Goal: Task Accomplishment & Management: Manage account settings

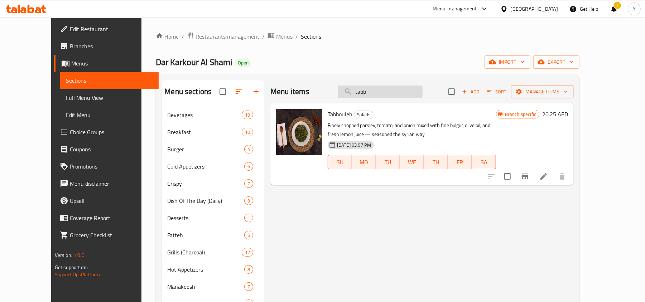
drag, startPoint x: 391, startPoint y: 92, endPoint x: 360, endPoint y: 91, distance: 31.6
click at [360, 91] on input "tabb" at bounding box center [380, 92] width 85 height 13
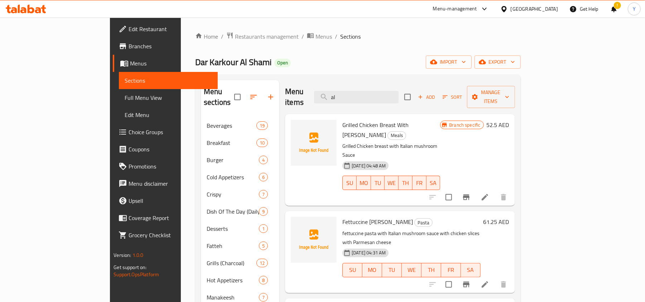
type input "a"
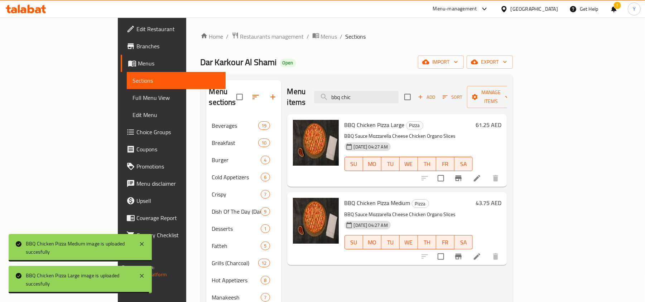
drag, startPoint x: 409, startPoint y: 91, endPoint x: 359, endPoint y: 99, distance: 50.5
click at [359, 99] on div "Menu items bbq chic Add Sort Manage items" at bounding box center [397, 97] width 220 height 34
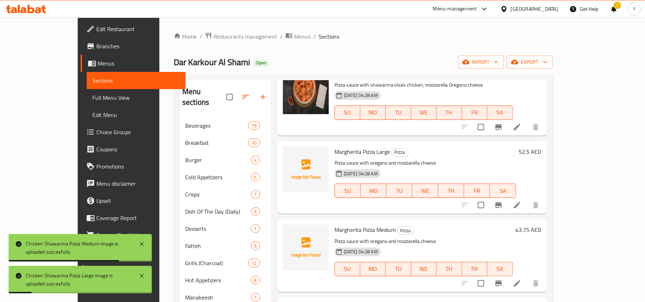
scroll to position [478, 0]
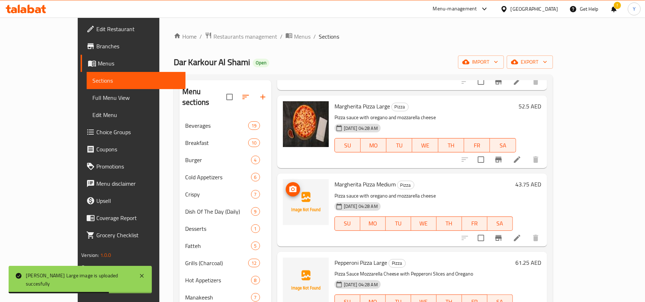
click at [288, 225] on img at bounding box center [306, 203] width 46 height 46
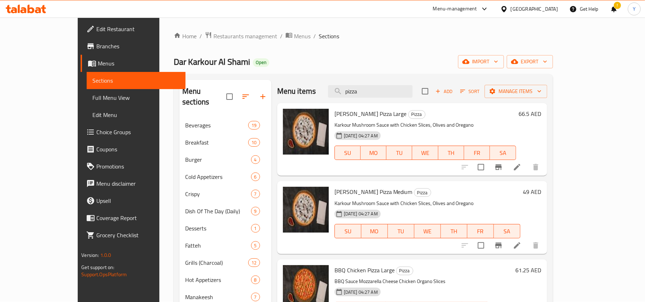
scroll to position [0, 0]
drag, startPoint x: 395, startPoint y: 93, endPoint x: 352, endPoint y: 101, distance: 43.7
click at [352, 101] on div "Menu items pizza Add Sort Manage items" at bounding box center [412, 91] width 270 height 23
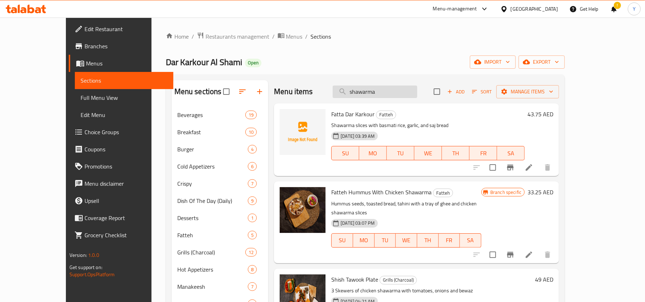
click at [369, 92] on input "shawarma" at bounding box center [375, 92] width 85 height 13
drag, startPoint x: 404, startPoint y: 93, endPoint x: 324, endPoint y: 102, distance: 80.8
click at [324, 102] on div "Menu items shawarma Add Sort Manage items" at bounding box center [416, 91] width 285 height 23
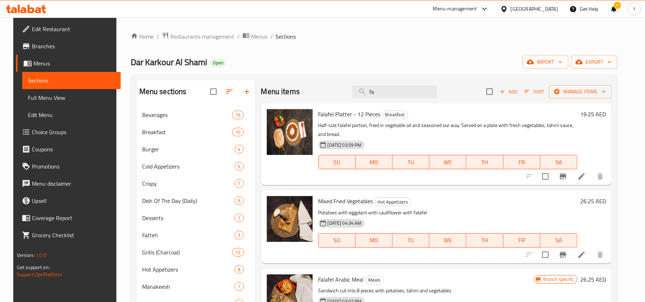
type input "f"
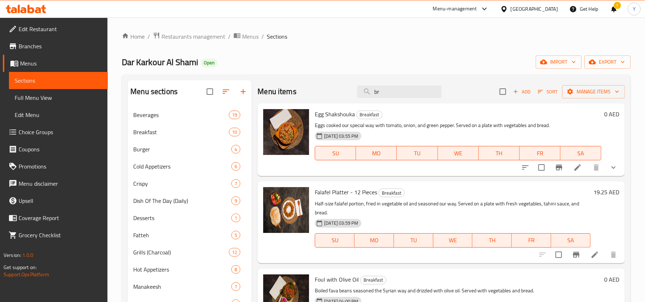
type input "b"
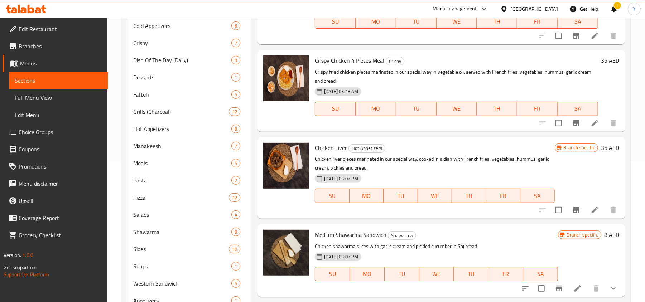
scroll to position [1, 0]
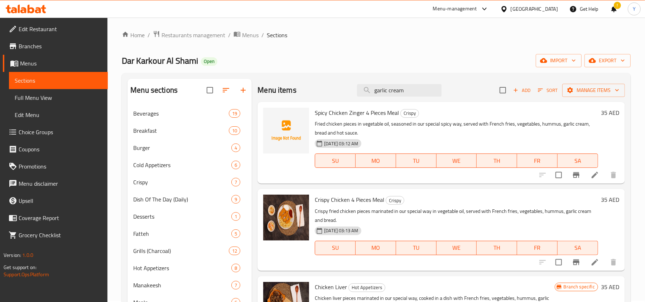
drag, startPoint x: 402, startPoint y: 87, endPoint x: 338, endPoint y: 95, distance: 63.9
click at [338, 95] on div "Menu items garlic cream Add Sort Manage items" at bounding box center [442, 90] width 368 height 23
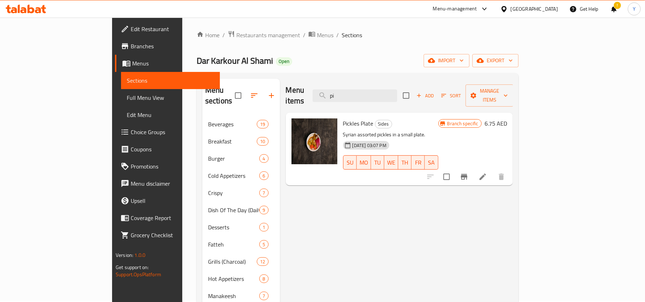
type input "p"
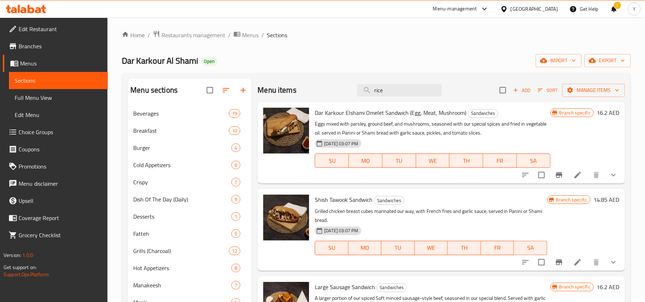
type input "rice"
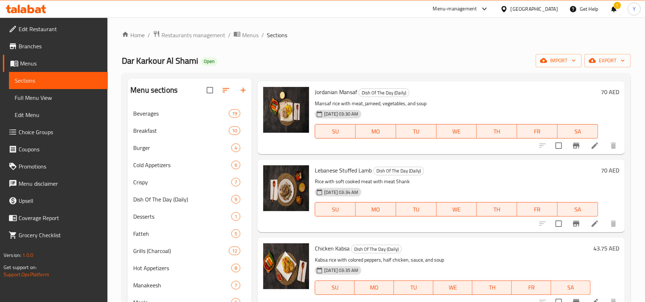
scroll to position [0, 0]
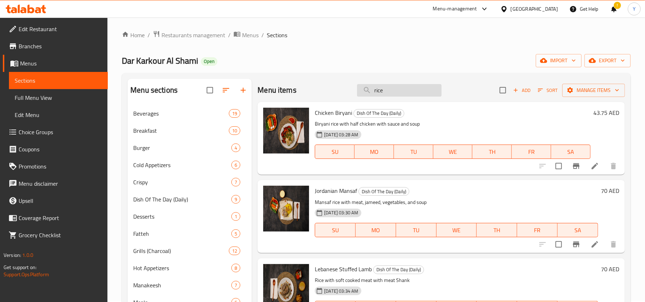
drag, startPoint x: 394, startPoint y: 93, endPoint x: 367, endPoint y: 94, distance: 26.5
click at [367, 94] on input "rice" at bounding box center [399, 90] width 85 height 13
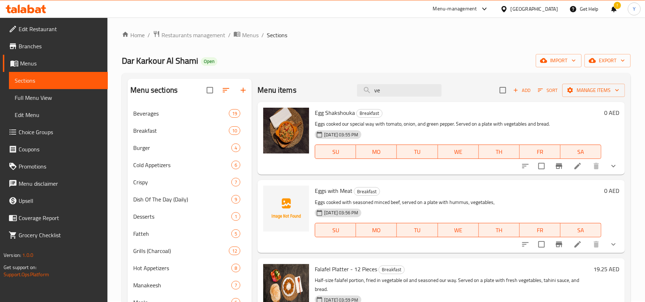
type input "v"
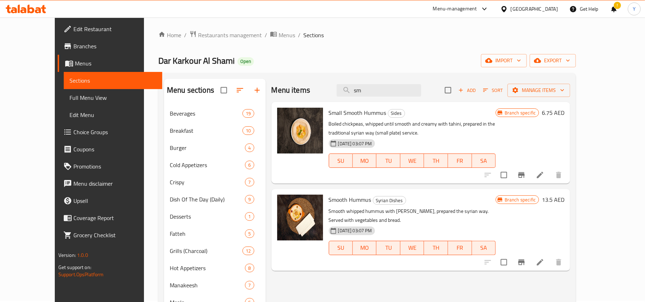
type input "s"
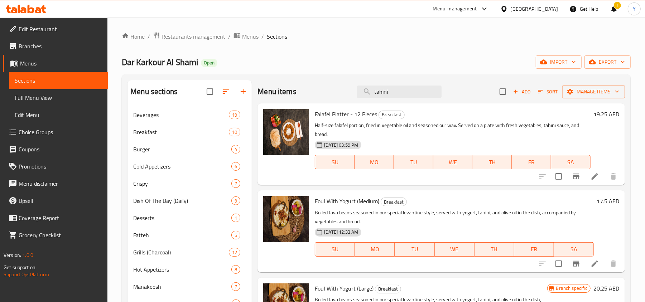
drag, startPoint x: 383, startPoint y: 95, endPoint x: 335, endPoint y: 101, distance: 49.2
click at [335, 101] on div "Menu items tahini Add Sort Manage items" at bounding box center [442, 91] width 368 height 23
type input "i"
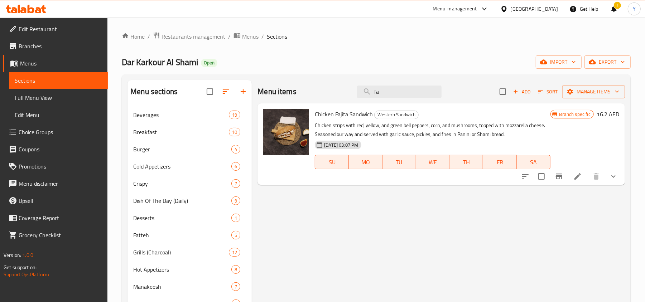
type input "f"
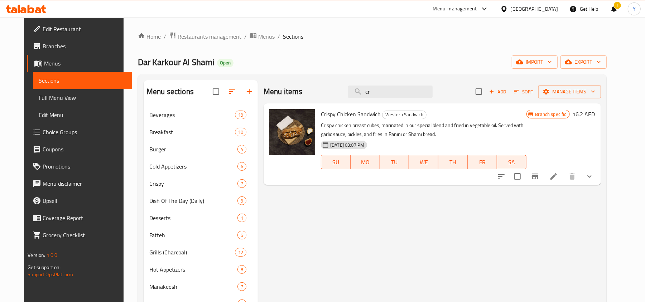
type input "c"
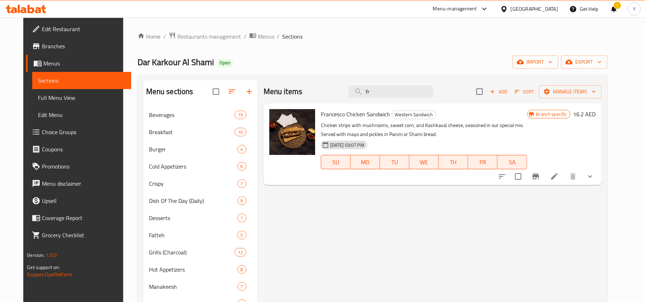
type input "f"
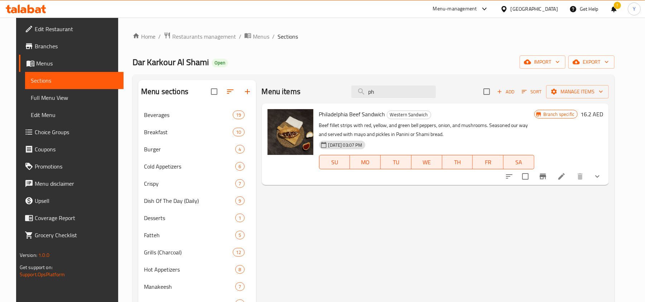
type input "p"
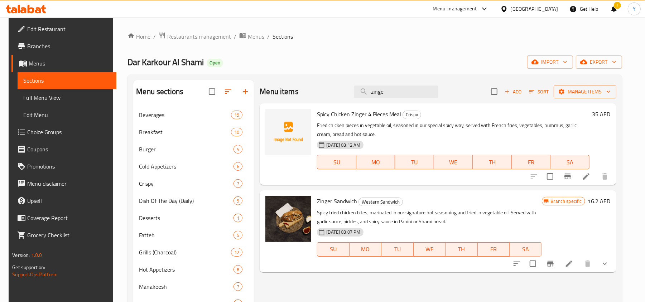
type input "zinge"
click at [43, 95] on span "Full Menu View" at bounding box center [66, 98] width 87 height 9
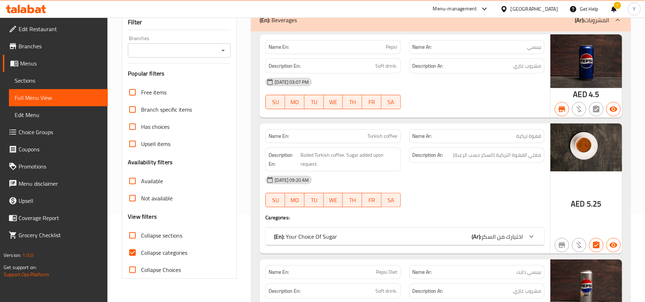
scroll to position [191, 0]
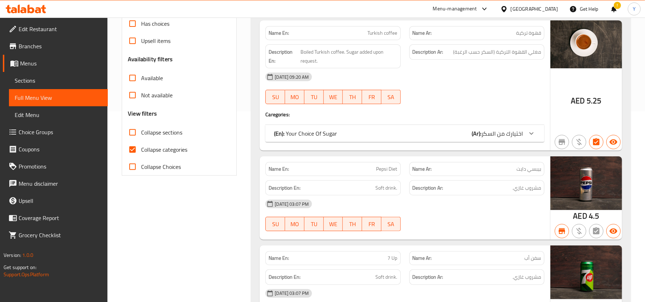
click at [133, 151] on input "Collapse categories" at bounding box center [132, 149] width 17 height 17
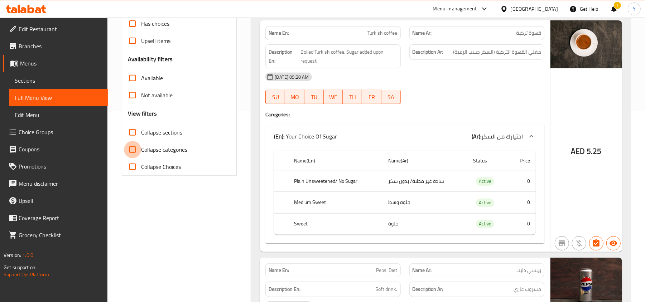
click at [135, 151] on input "Collapse categories" at bounding box center [132, 149] width 17 height 17
checkbox input "true"
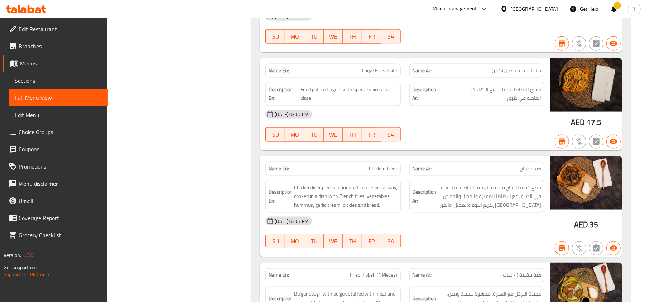
scroll to position [8418, 0]
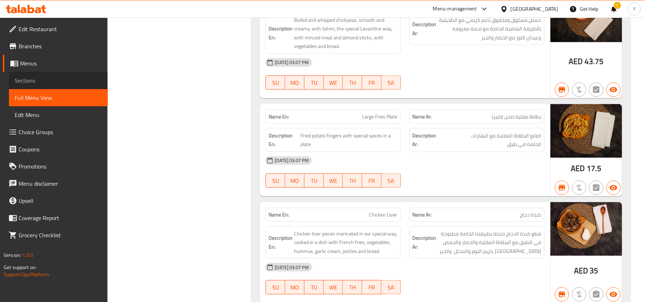
click at [39, 80] on span "Sections" at bounding box center [58, 80] width 87 height 9
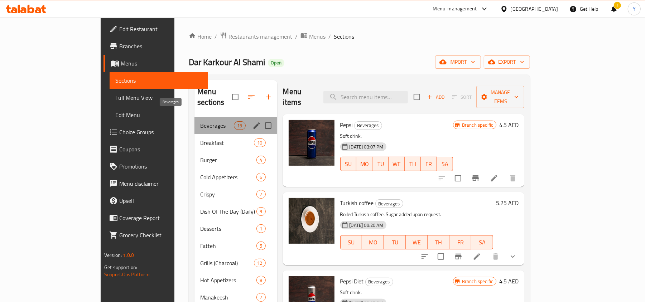
click at [200, 121] on span "Beverages" at bounding box center [217, 125] width 34 height 9
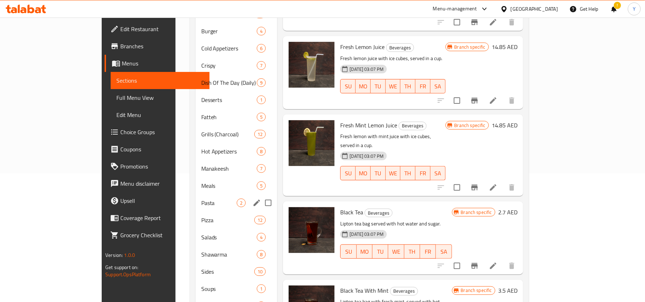
scroll to position [1, 0]
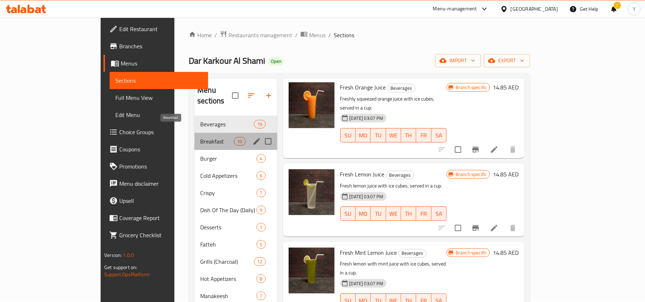
click at [200, 137] on span "Breakfast" at bounding box center [217, 141] width 34 height 9
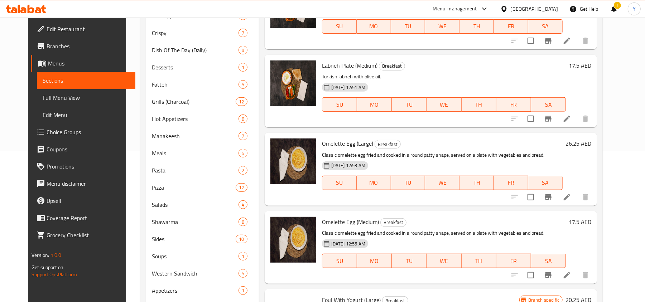
scroll to position [240, 0]
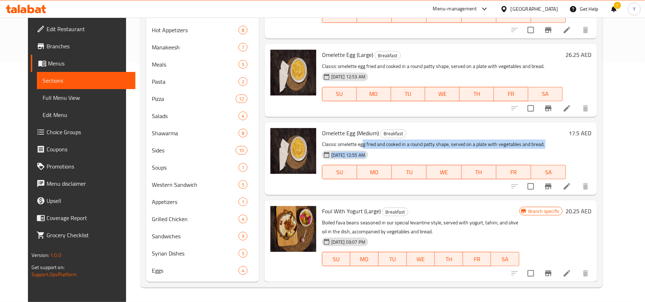
click at [529, 151] on div "Omelette Egg (Medium) Breakfast Classic omelette egg fried and cooked in a roun…" at bounding box center [444, 158] width 250 height 67
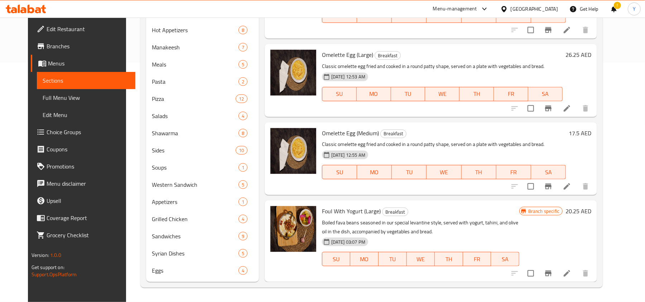
click at [425, 196] on div "Menu items Add Sort Manage items Egg Shakshouka Breakfast Eggs cooked our speci…" at bounding box center [428, 62] width 338 height 442
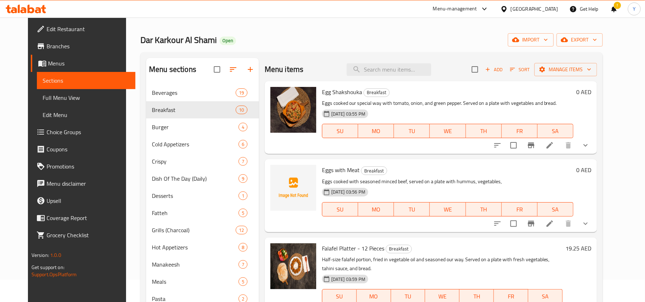
scroll to position [0, 0]
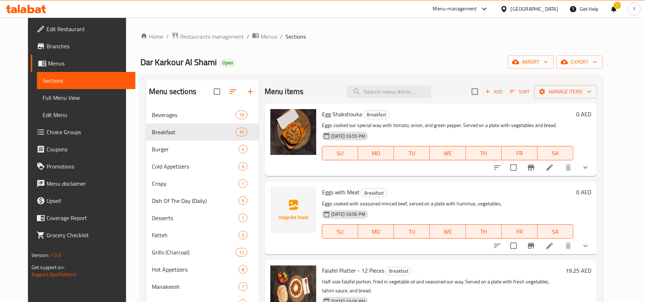
click at [68, 96] on span "Full Menu View" at bounding box center [86, 98] width 87 height 9
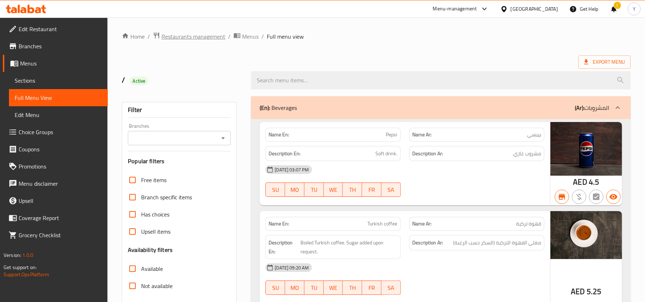
click at [204, 36] on span "Restaurants management" at bounding box center [194, 36] width 64 height 9
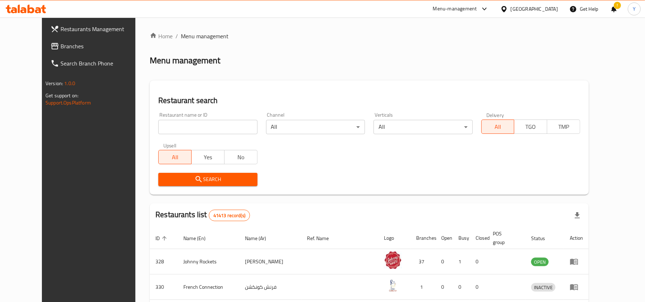
click at [62, 44] on span "Branches" at bounding box center [103, 46] width 84 height 9
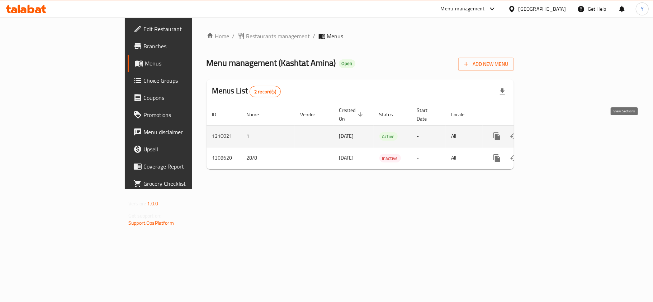
click at [553, 132] on icon "enhanced table" at bounding box center [548, 136] width 9 height 9
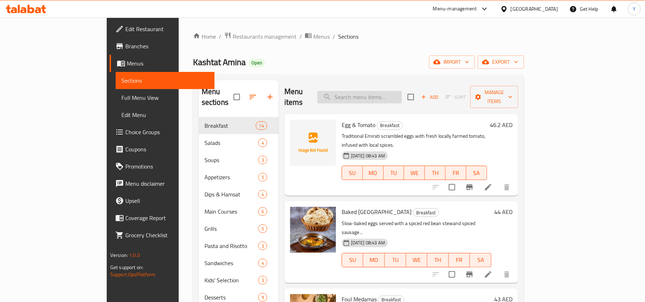
click at [386, 91] on input "search" at bounding box center [360, 97] width 85 height 13
paste input "Prvn_Kashtat Amina_ Pasta"
type input "Prvn_Kashtat Amina_ Pasta"
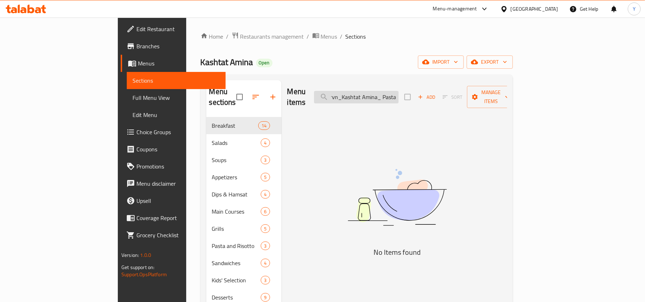
click at [399, 91] on input "Prvn_Kashtat Amina_ Pasta" at bounding box center [356, 97] width 85 height 13
type input "p"
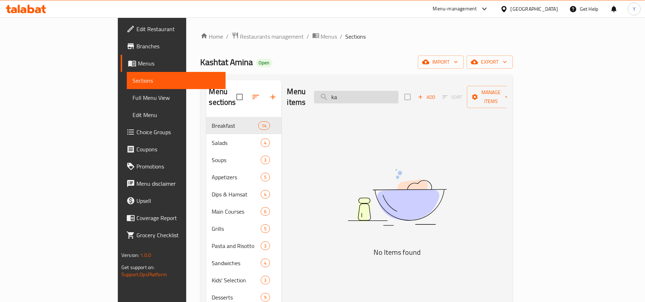
type input "k"
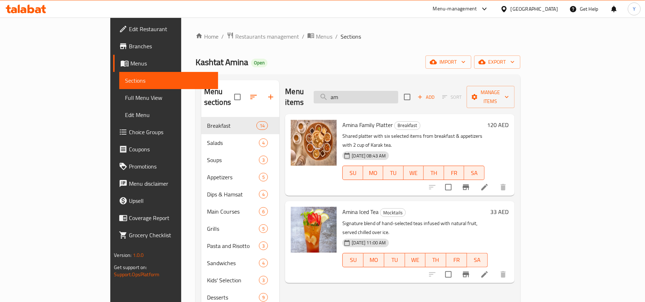
type input "a"
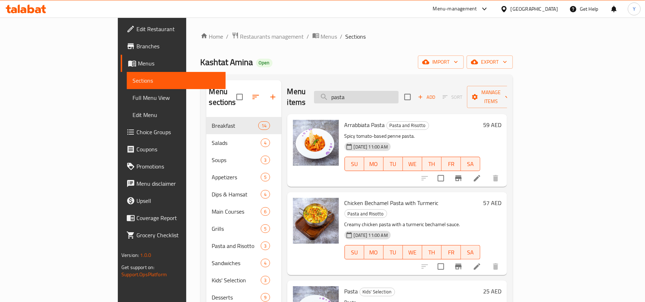
drag, startPoint x: 392, startPoint y: 96, endPoint x: 366, endPoint y: 92, distance: 26.2
click at [366, 92] on input "pasta" at bounding box center [356, 97] width 85 height 13
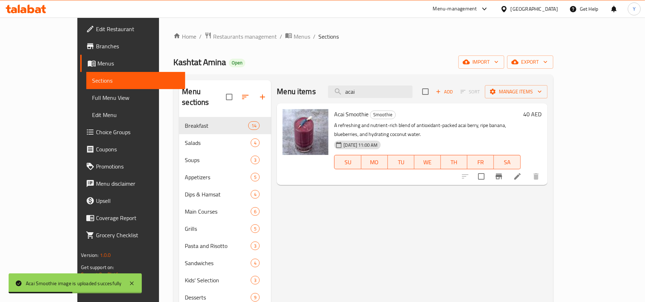
drag, startPoint x: 392, startPoint y: 91, endPoint x: 354, endPoint y: 103, distance: 39.3
click at [354, 103] on div "Menu items acai Add Sort Manage items" at bounding box center [412, 91] width 271 height 23
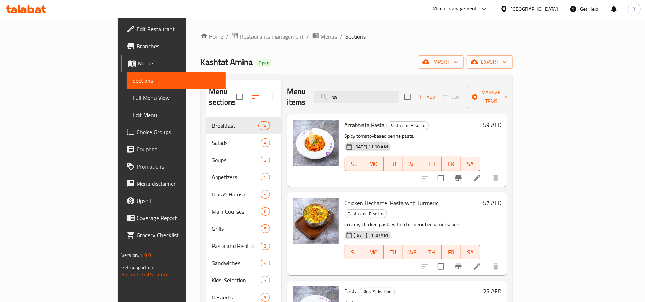
type input "p"
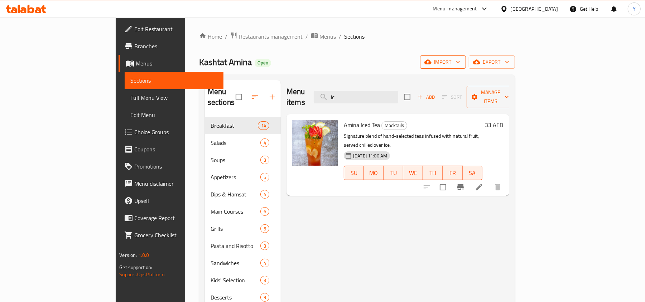
type input "i"
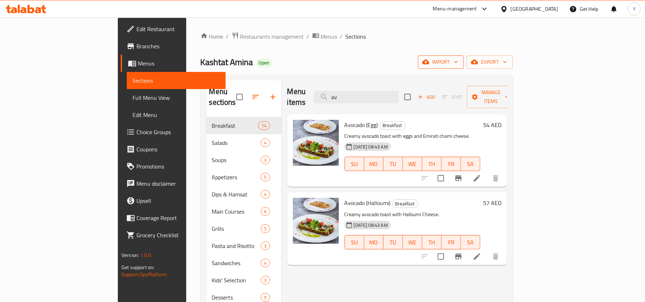
type input "a"
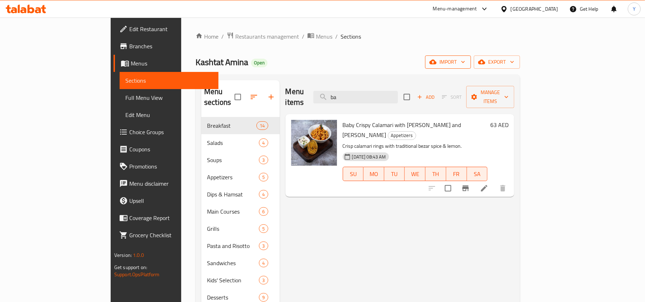
type input "b"
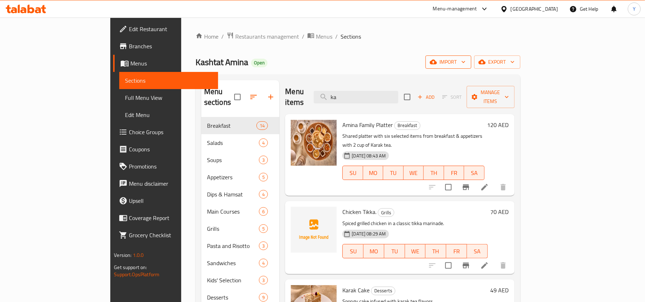
type input "k"
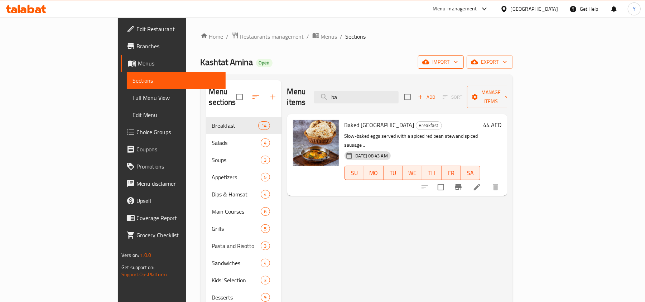
type input "b"
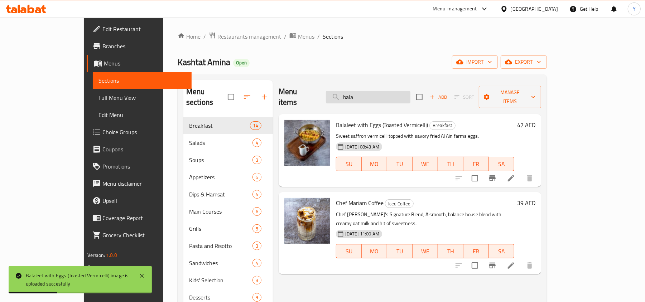
drag, startPoint x: 385, startPoint y: 92, endPoint x: 364, endPoint y: 95, distance: 20.7
click at [364, 95] on input "bala" at bounding box center [368, 97] width 85 height 13
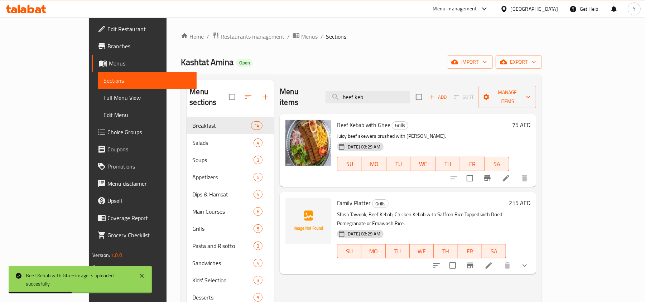
drag, startPoint x: 403, startPoint y: 91, endPoint x: 336, endPoint y: 96, distance: 67.3
click at [336, 96] on div "Menu items beef keb Add Sort Manage items" at bounding box center [408, 97] width 257 height 34
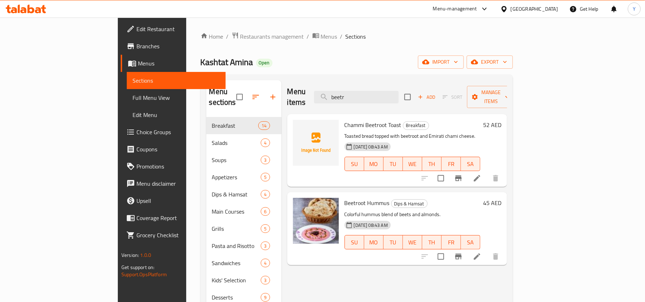
drag, startPoint x: 407, startPoint y: 91, endPoint x: 347, endPoint y: 93, distance: 60.6
click at [347, 93] on div "Menu items beetr Add Sort Manage items" at bounding box center [397, 97] width 220 height 34
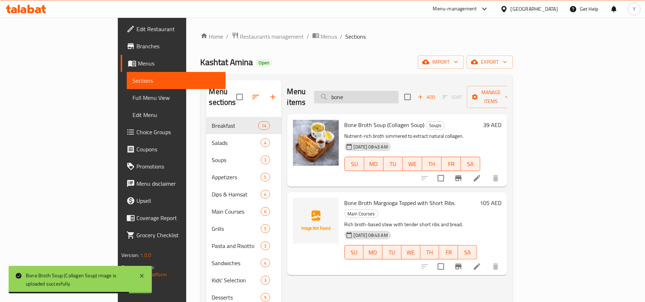
drag, startPoint x: 389, startPoint y: 92, endPoint x: 364, endPoint y: 94, distance: 24.4
click at [364, 94] on input "bone" at bounding box center [356, 97] width 85 height 13
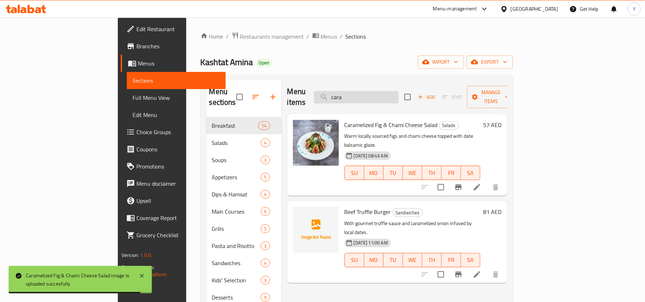
drag, startPoint x: 396, startPoint y: 95, endPoint x: 360, endPoint y: 94, distance: 36.6
click at [360, 94] on input "cara" at bounding box center [356, 97] width 85 height 13
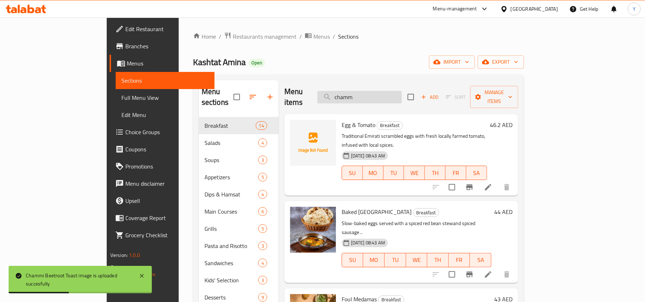
drag, startPoint x: 403, startPoint y: 92, endPoint x: 361, endPoint y: 94, distance: 42.3
click at [361, 94] on input "chamm" at bounding box center [360, 97] width 85 height 13
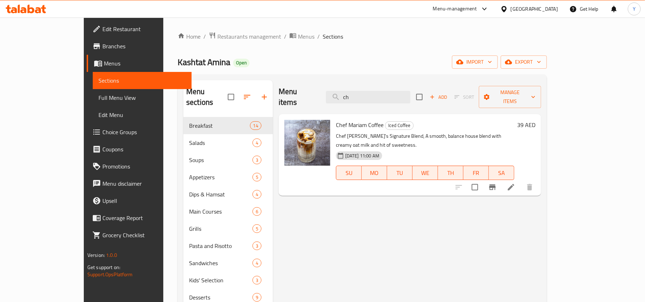
type input "c"
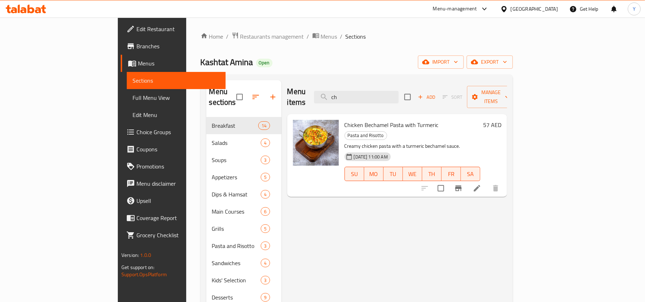
type input "c"
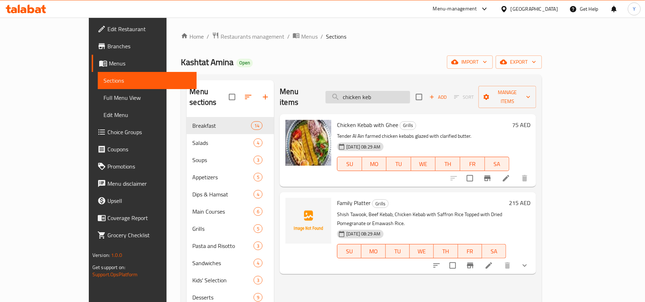
drag, startPoint x: 414, startPoint y: 91, endPoint x: 365, endPoint y: 94, distance: 49.6
click at [365, 94] on input "chicken keb" at bounding box center [368, 97] width 85 height 13
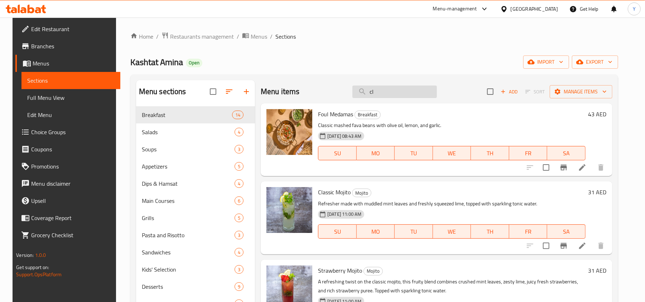
type input "c"
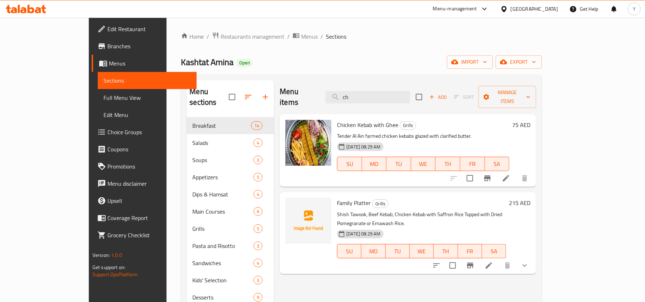
type input "c"
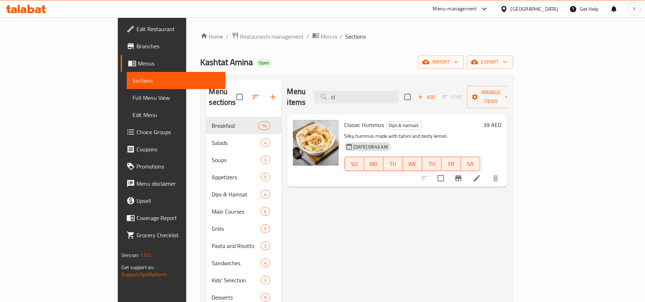
type input "c"
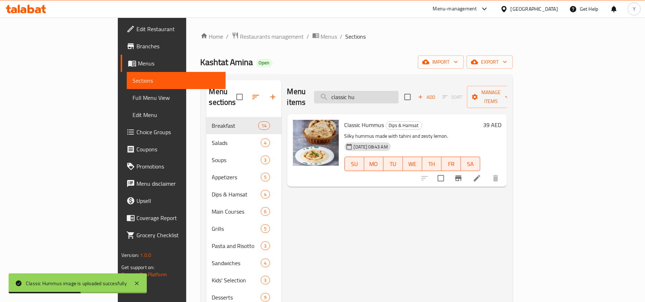
drag, startPoint x: 406, startPoint y: 95, endPoint x: 363, endPoint y: 95, distance: 43.4
click at [363, 95] on input "classic hu" at bounding box center [356, 97] width 85 height 13
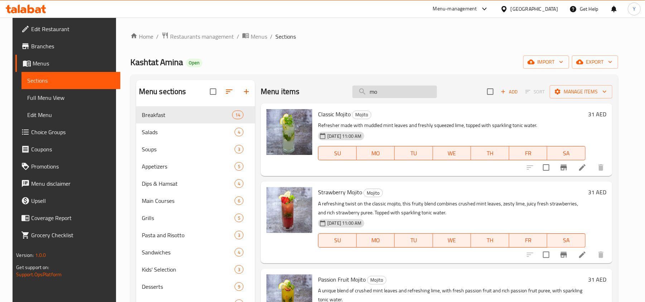
type input "m"
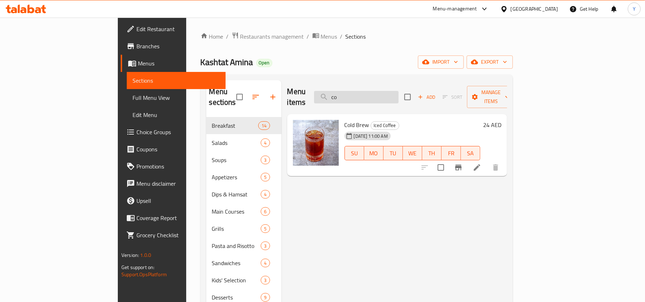
type input "c"
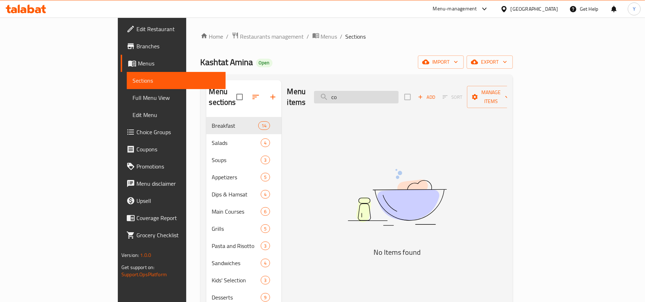
type input "c"
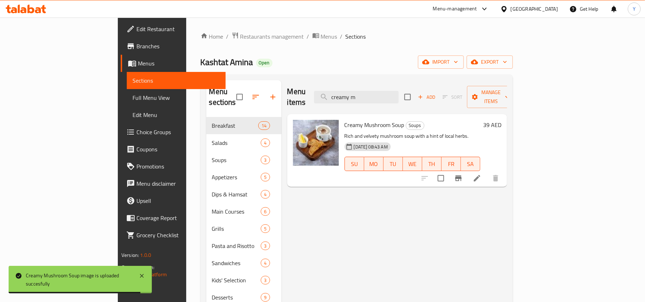
drag, startPoint x: 399, startPoint y: 94, endPoint x: 344, endPoint y: 95, distance: 54.5
click at [344, 95] on div "Menu items creamy m Add Sort Manage items" at bounding box center [397, 97] width 220 height 34
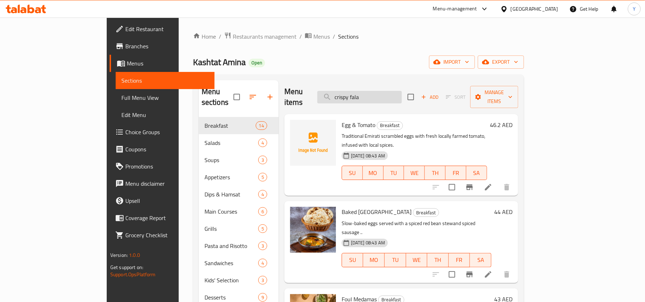
drag, startPoint x: 399, startPoint y: 95, endPoint x: 364, endPoint y: 97, distance: 34.8
click at [364, 97] on input "crispy fala" at bounding box center [360, 97] width 85 height 13
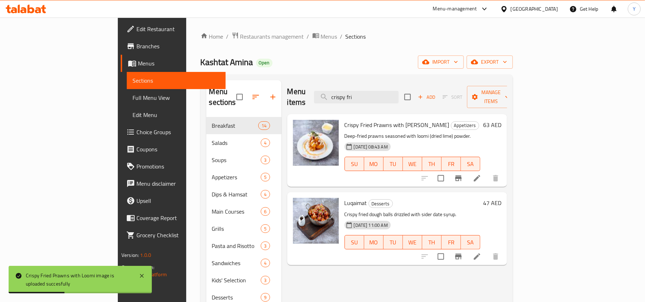
drag, startPoint x: 409, startPoint y: 91, endPoint x: 322, endPoint y: 93, distance: 87.5
click at [322, 93] on div "Menu items crispy fri Add Sort Manage items" at bounding box center [397, 97] width 220 height 34
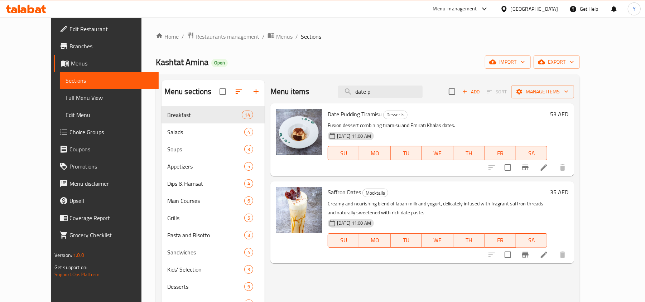
drag, startPoint x: 412, startPoint y: 95, endPoint x: 343, endPoint y: 99, distance: 68.6
click at [343, 99] on div "Menu items date p Add Sort Manage items" at bounding box center [423, 91] width 304 height 23
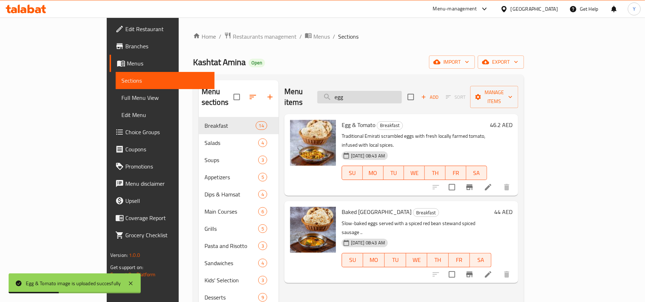
drag, startPoint x: 390, startPoint y: 92, endPoint x: 372, endPoint y: 95, distance: 18.5
click at [372, 95] on input "egg" at bounding box center [360, 97] width 85 height 13
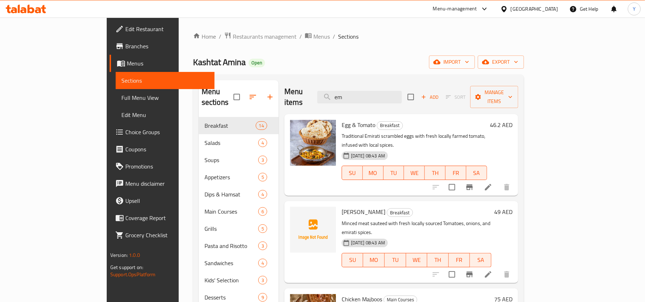
type input "e"
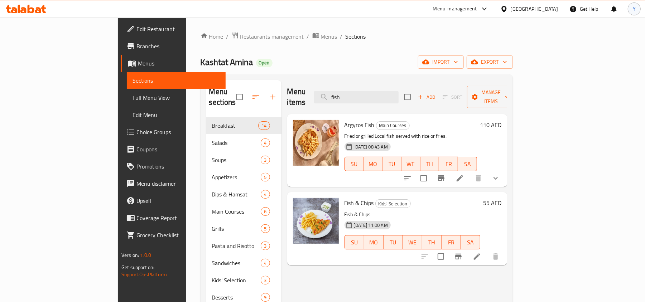
type input "fish"
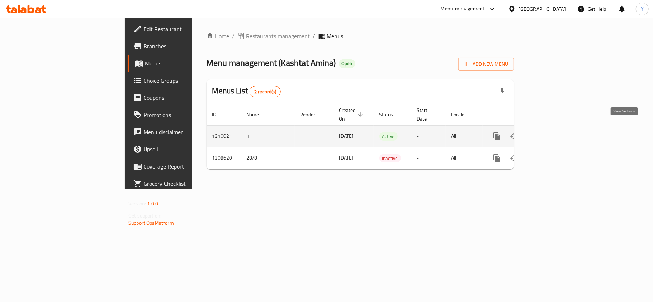
click at [553, 132] on icon "enhanced table" at bounding box center [548, 136] width 9 height 9
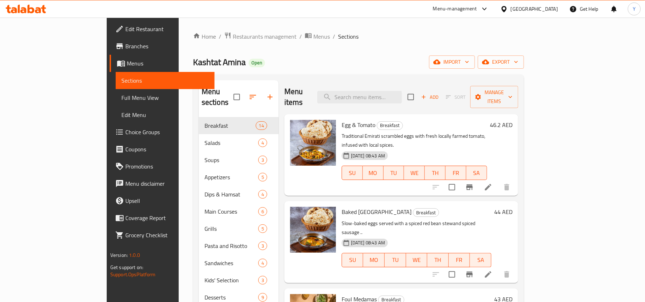
click at [383, 85] on div "Menu items Add Sort Manage items" at bounding box center [402, 97] width 234 height 34
click at [383, 91] on input "search" at bounding box center [360, 97] width 85 height 13
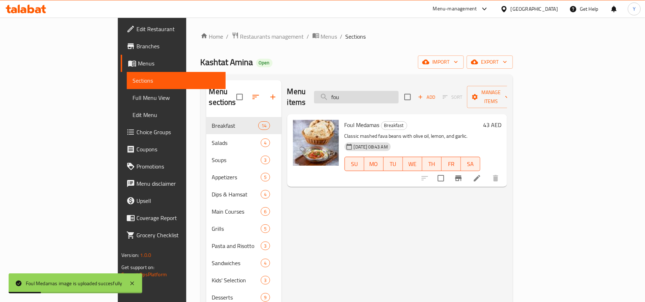
drag, startPoint x: 389, startPoint y: 92, endPoint x: 361, endPoint y: 94, distance: 28.0
click at [361, 94] on input "fou" at bounding box center [356, 97] width 85 height 13
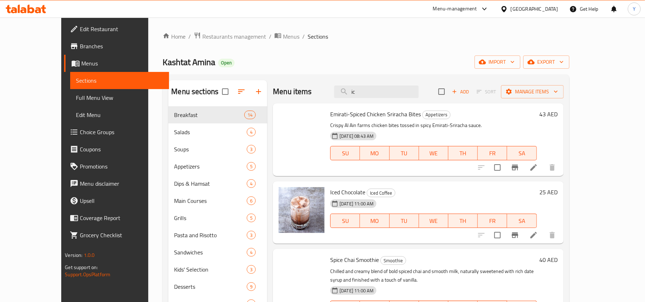
type input "i"
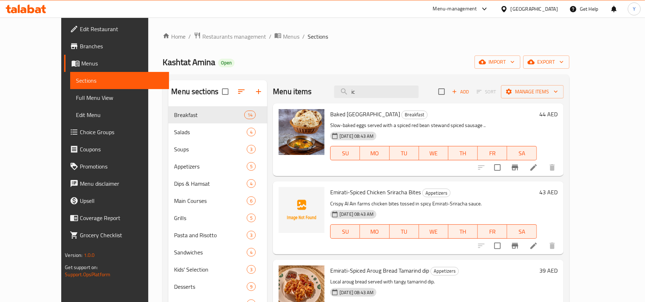
type input "i"
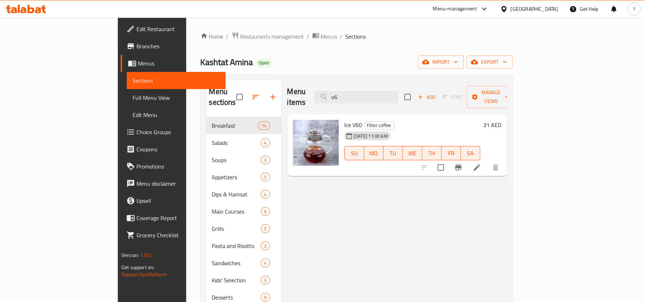
type input "v"
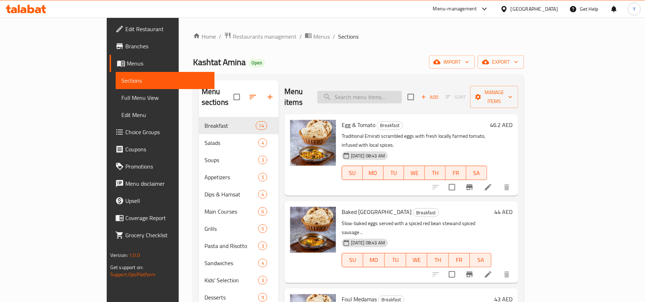
click at [402, 91] on input "search" at bounding box center [360, 97] width 85 height 13
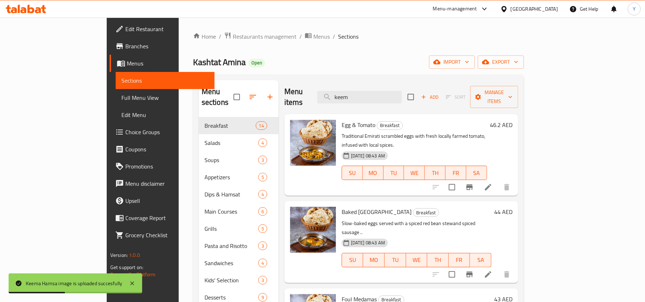
drag, startPoint x: 397, startPoint y: 92, endPoint x: 353, endPoint y: 94, distance: 44.8
click at [353, 94] on div "Menu items keem Add Sort Manage items" at bounding box center [402, 97] width 234 height 34
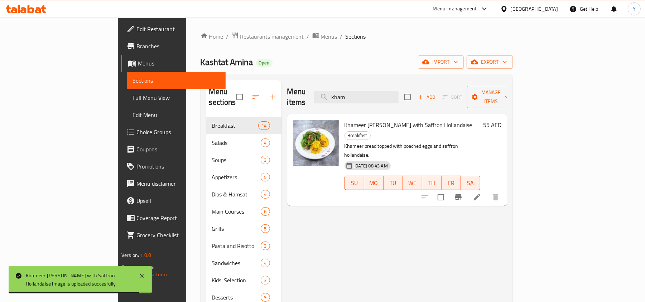
drag, startPoint x: 399, startPoint y: 95, endPoint x: 352, endPoint y: 99, distance: 47.2
click at [352, 99] on div "Menu items kham Add Sort Manage items" at bounding box center [397, 97] width 220 height 34
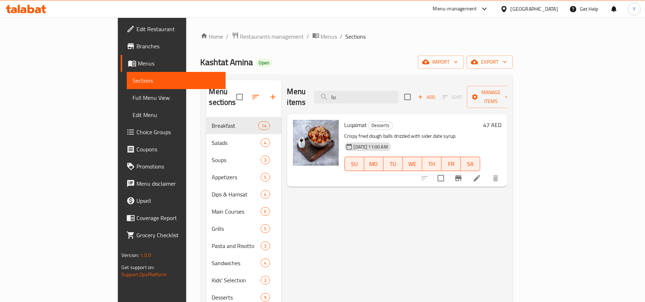
type input "l"
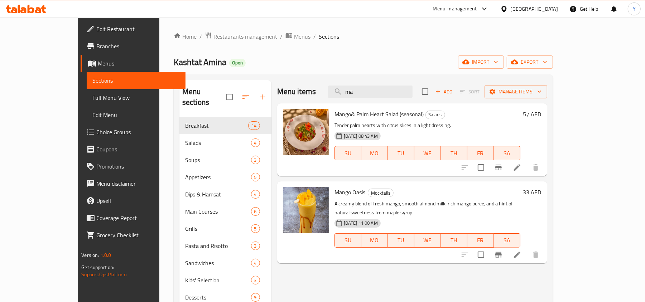
type input "m"
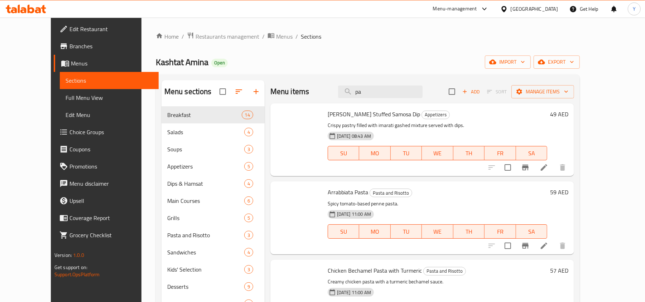
type input "p"
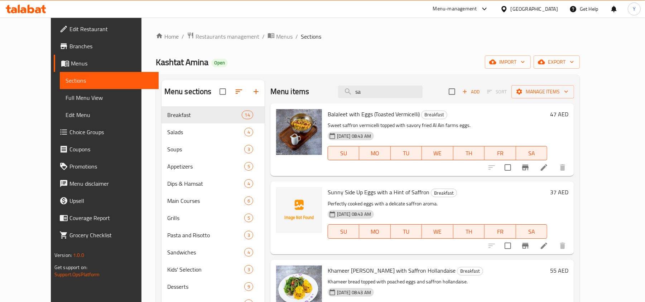
type input "s"
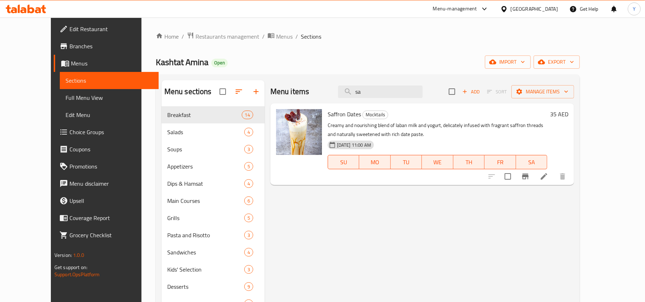
type input "s"
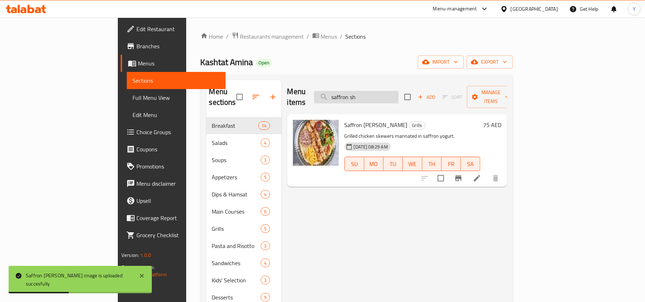
drag, startPoint x: 402, startPoint y: 92, endPoint x: 369, endPoint y: 96, distance: 33.3
click at [369, 96] on input "saffron sh" at bounding box center [356, 97] width 85 height 13
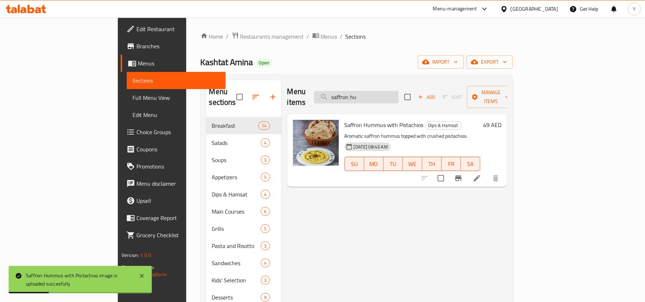
drag, startPoint x: 404, startPoint y: 91, endPoint x: 370, endPoint y: 96, distance: 34.8
click at [370, 96] on input "saffron hu" at bounding box center [356, 97] width 85 height 13
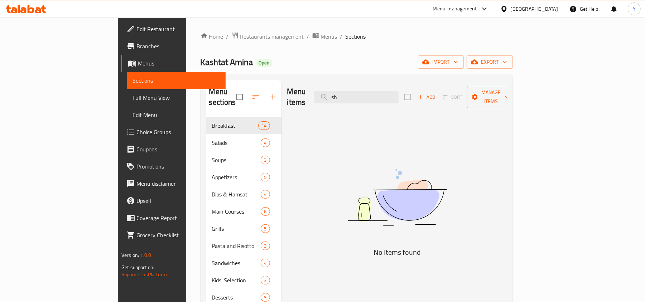
type input "s"
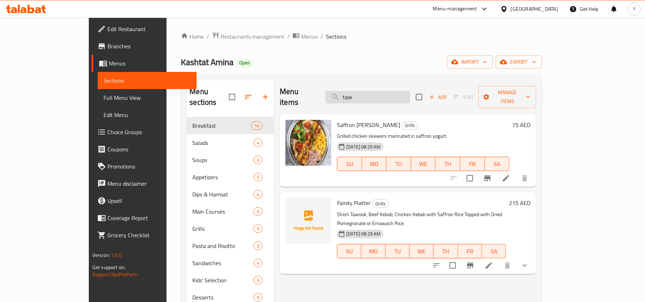
click at [401, 97] on input "taw" at bounding box center [368, 97] width 85 height 13
drag, startPoint x: 389, startPoint y: 92, endPoint x: 368, endPoint y: 93, distance: 21.5
click at [368, 93] on input "taw" at bounding box center [368, 97] width 85 height 13
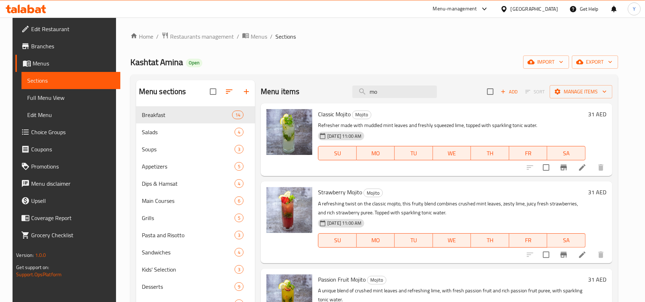
type input "m"
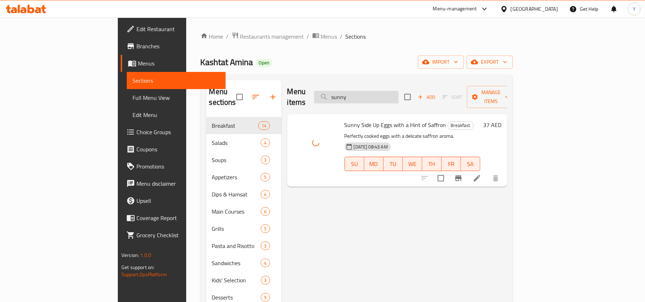
drag, startPoint x: 404, startPoint y: 92, endPoint x: 358, endPoint y: 95, distance: 45.2
click at [358, 95] on input "sunny" at bounding box center [356, 97] width 85 height 13
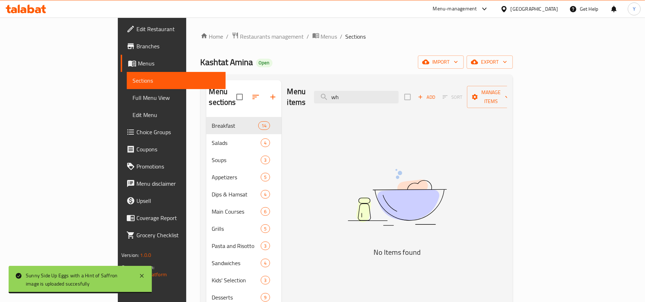
type input "w"
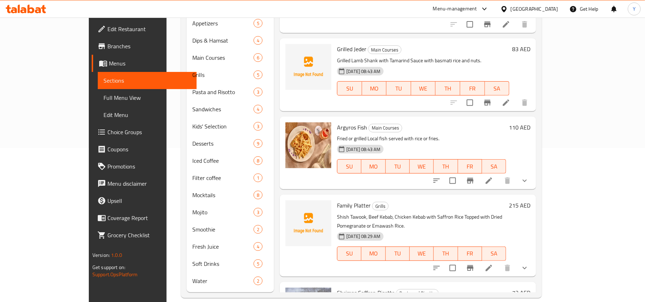
type input "rice"
drag, startPoint x: 42, startPoint y: 99, endPoint x: 73, endPoint y: 97, distance: 32.0
click at [104, 99] on span "Full Menu View" at bounding box center [147, 98] width 87 height 9
